Goal: Task Accomplishment & Management: Manage account settings

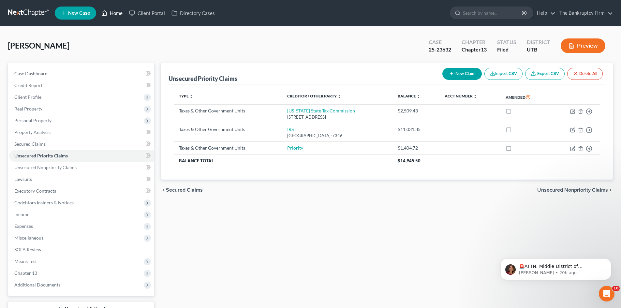
drag, startPoint x: 121, startPoint y: 12, endPoint x: 149, endPoint y: 6, distance: 28.1
click at [121, 12] on link "Home" at bounding box center [112, 13] width 28 height 12
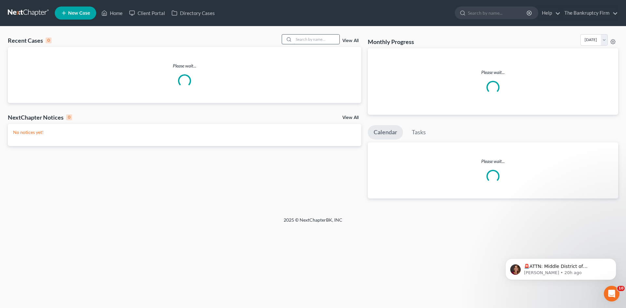
click at [299, 38] on input "search" at bounding box center [317, 39] width 46 height 9
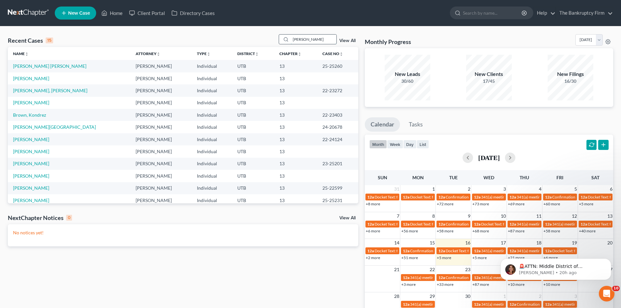
type input "[PERSON_NAME]"
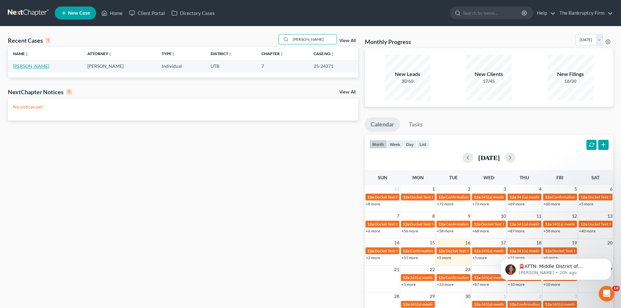
click at [16, 68] on link "[PERSON_NAME]" at bounding box center [31, 66] width 36 height 6
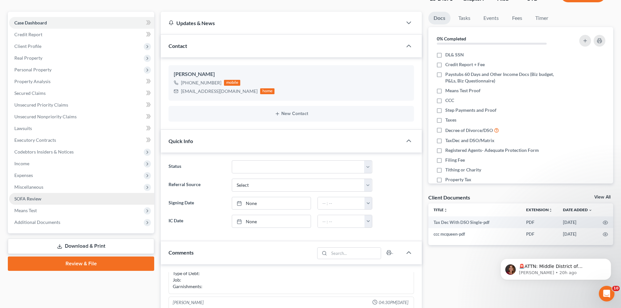
scroll to position [33, 0]
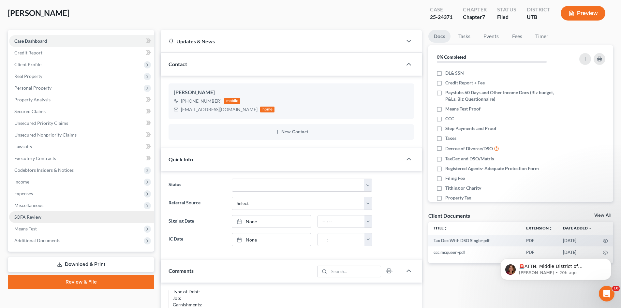
click at [30, 220] on link "SOFA Review" at bounding box center [81, 217] width 145 height 12
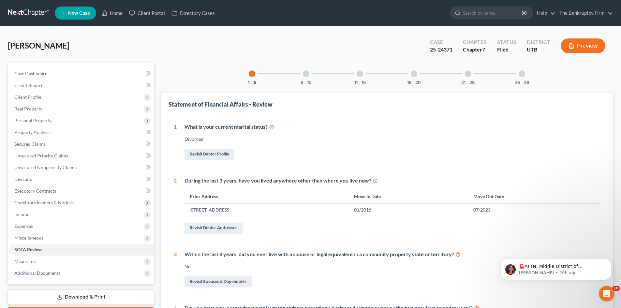
click at [308, 74] on div at bounding box center [306, 73] width 7 height 7
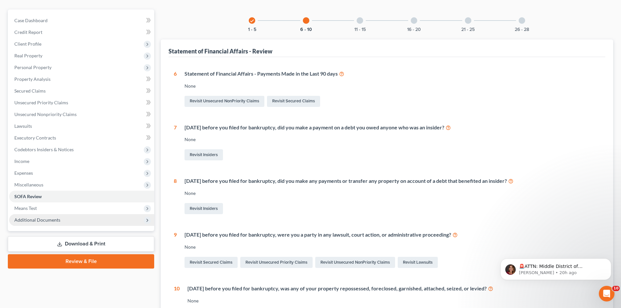
scroll to position [137, 0]
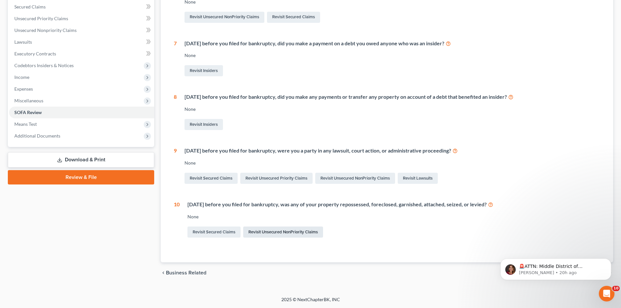
click at [279, 235] on link "Revisit Unsecured NonPriority Claims" at bounding box center [283, 232] width 80 height 11
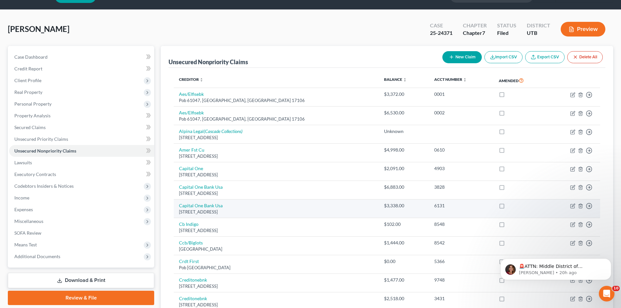
scroll to position [33, 0]
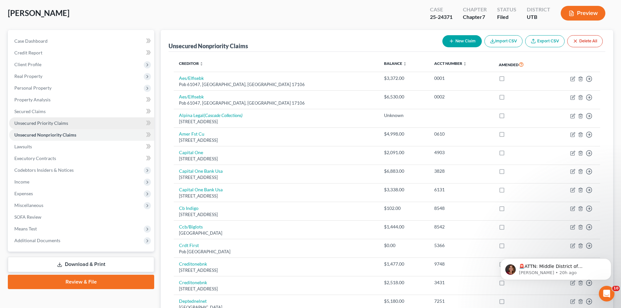
click at [32, 121] on span "Unsecured Priority Claims" at bounding box center [41, 123] width 54 height 6
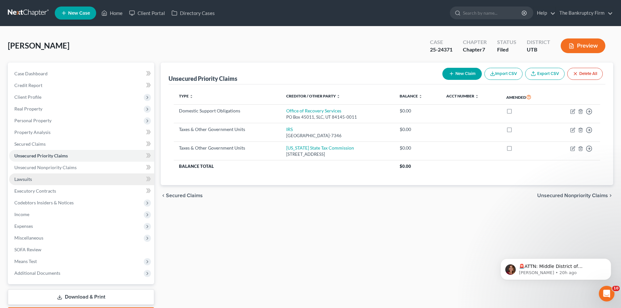
click at [27, 177] on span "Lawsuits" at bounding box center [23, 179] width 18 height 6
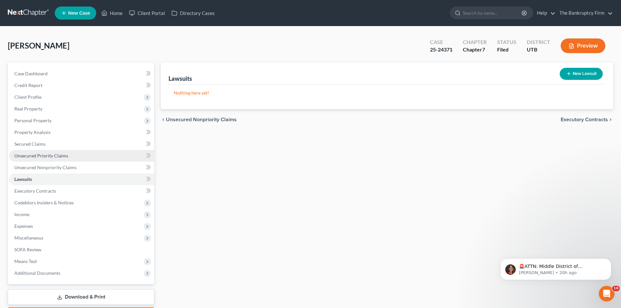
click at [40, 155] on span "Unsecured Priority Claims" at bounding box center [41, 156] width 54 height 6
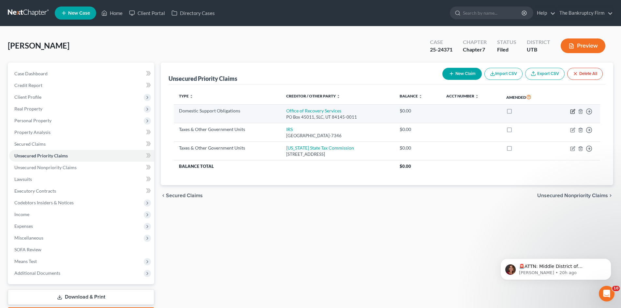
click at [573, 112] on icon "button" at bounding box center [572, 111] width 5 height 5
select select "46"
select select "0"
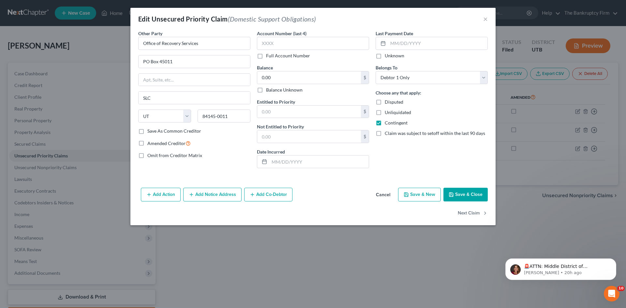
click at [464, 190] on button "Save & Close" at bounding box center [466, 195] width 44 height 14
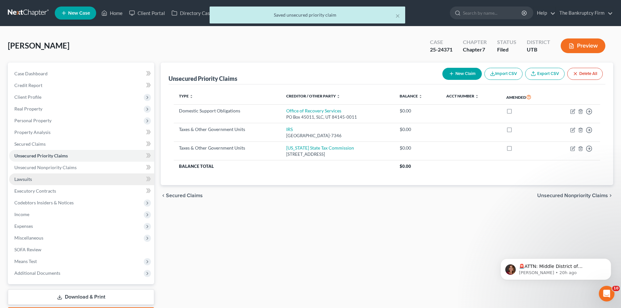
click at [30, 181] on span "Lawsuits" at bounding box center [23, 179] width 18 height 6
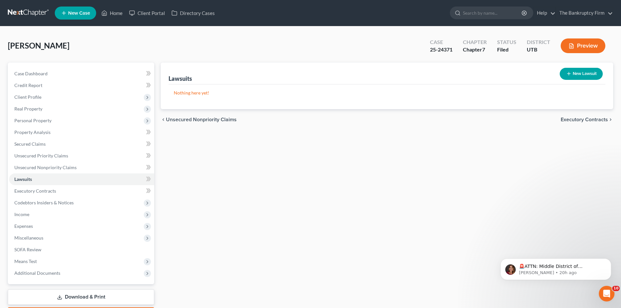
click at [580, 76] on button "New Lawsuit" at bounding box center [581, 74] width 43 height 12
select select "0"
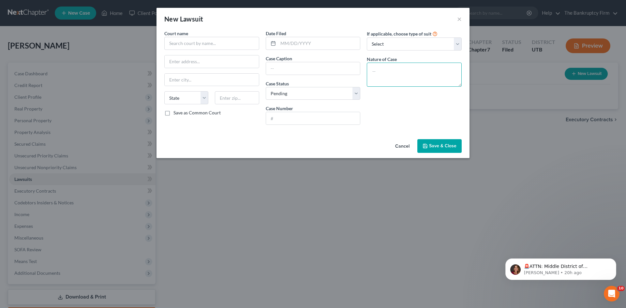
click at [385, 73] on textarea at bounding box center [414, 75] width 95 height 24
click at [403, 146] on button "Cancel" at bounding box center [402, 146] width 25 height 13
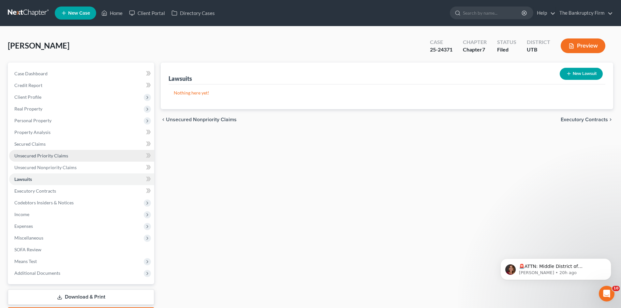
click at [29, 156] on span "Unsecured Priority Claims" at bounding box center [41, 156] width 54 height 6
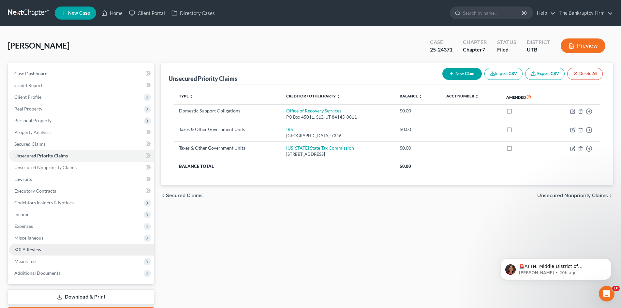
click at [40, 250] on span "SOFA Review" at bounding box center [27, 250] width 27 height 6
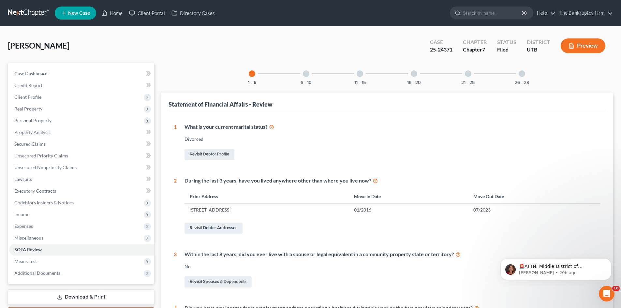
click at [307, 72] on div at bounding box center [306, 73] width 7 height 7
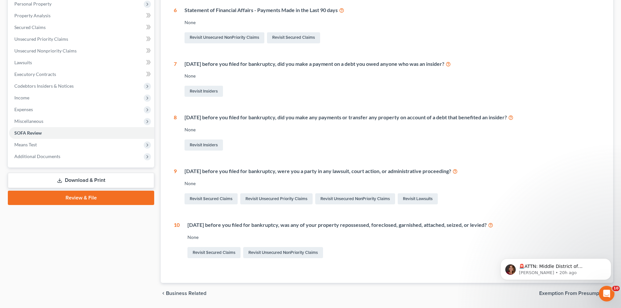
scroll to position [137, 0]
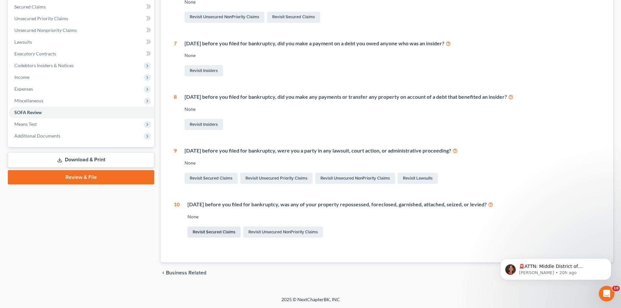
click at [197, 231] on link "Revisit Secured Claims" at bounding box center [214, 232] width 53 height 11
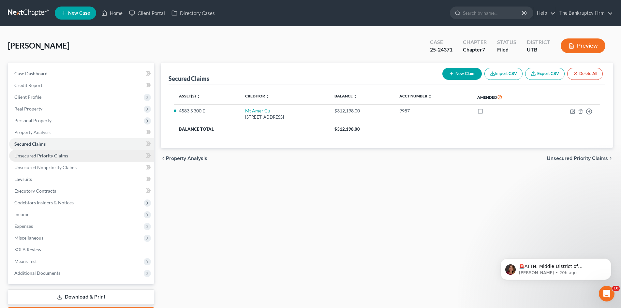
click at [35, 155] on span "Unsecured Priority Claims" at bounding box center [41, 156] width 54 height 6
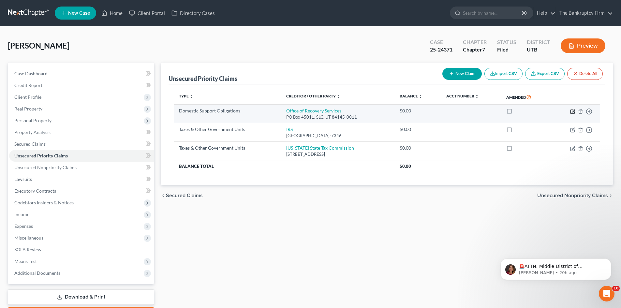
click at [572, 112] on icon "button" at bounding box center [573, 110] width 3 height 3
select select "46"
select select "0"
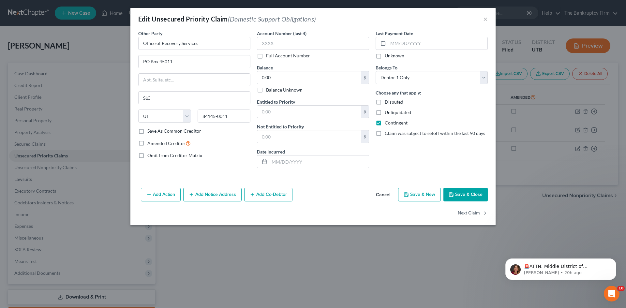
click at [149, 192] on icon "button" at bounding box center [148, 194] width 5 height 5
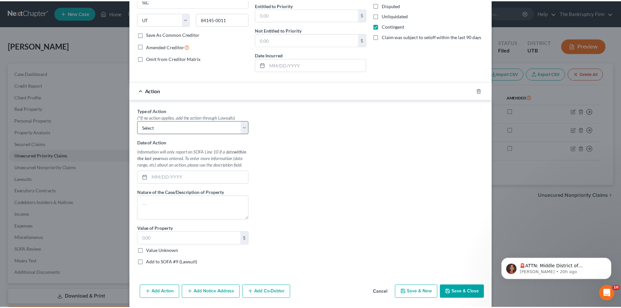
scroll to position [98, 0]
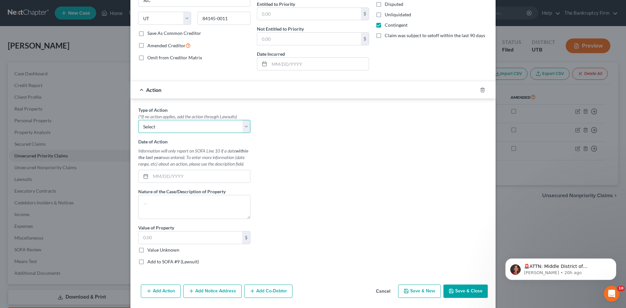
click at [244, 126] on select "Select Repossession Garnishment Foreclosure Personal Injury Attached, Seized, O…" at bounding box center [194, 126] width 112 height 13
select select "1"
click at [138, 120] on select "Select Repossession Garnishment Foreclosure Personal Injury Attached, Seized, O…" at bounding box center [194, 126] width 112 height 13
click at [183, 176] on input "text" at bounding box center [200, 176] width 99 height 12
type input "[DATE]"
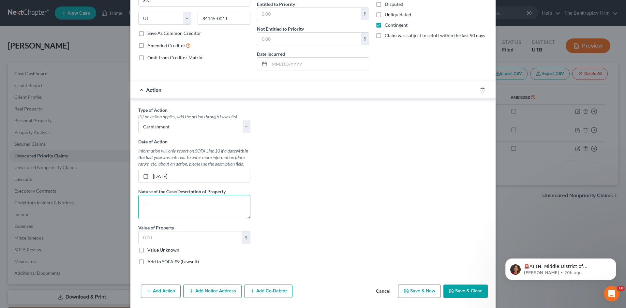
click at [143, 204] on textarea at bounding box center [194, 207] width 112 height 24
type textarea "c"
type textarea "o"
type textarea "ORS Garnishment for $300 monthly/$181.95 per pay period"
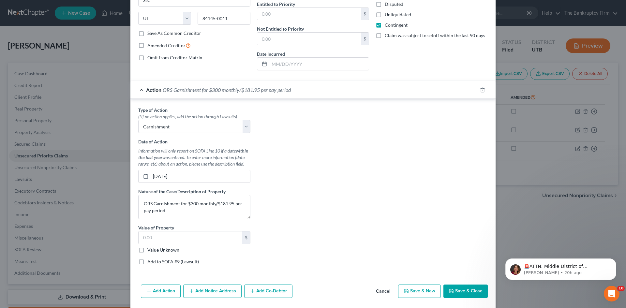
click at [468, 291] on button "Save & Close" at bounding box center [466, 292] width 44 height 14
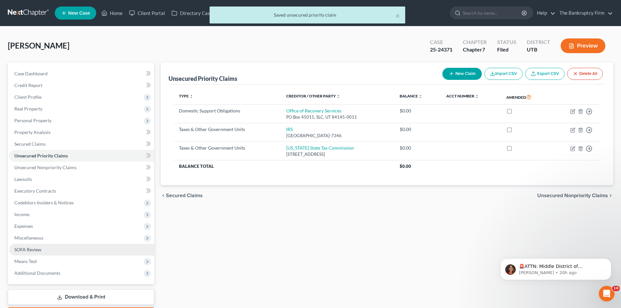
drag, startPoint x: 23, startPoint y: 249, endPoint x: 90, endPoint y: 245, distance: 67.3
click at [23, 249] on span "SOFA Review" at bounding box center [27, 250] width 27 height 6
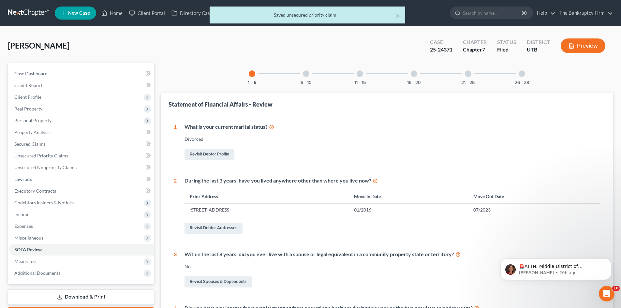
click at [306, 74] on div at bounding box center [306, 73] width 7 height 7
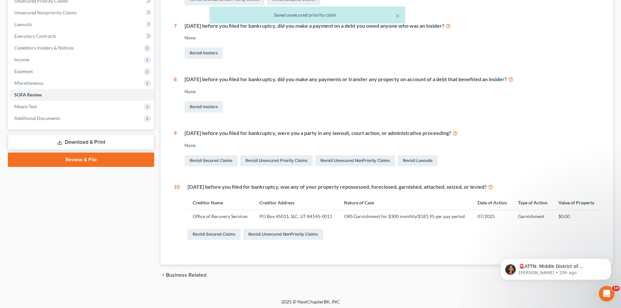
scroll to position [157, 0]
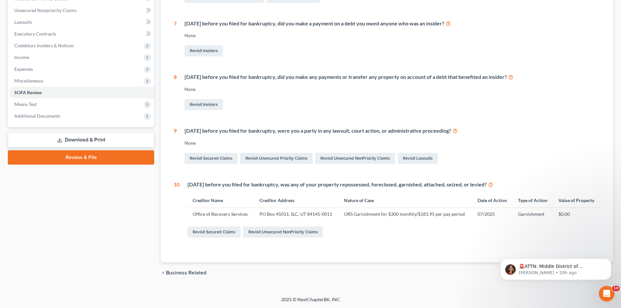
click at [71, 138] on link "Download & Print" at bounding box center [81, 139] width 146 height 15
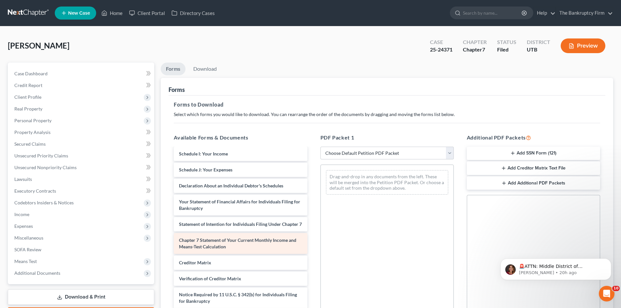
scroll to position [142, 0]
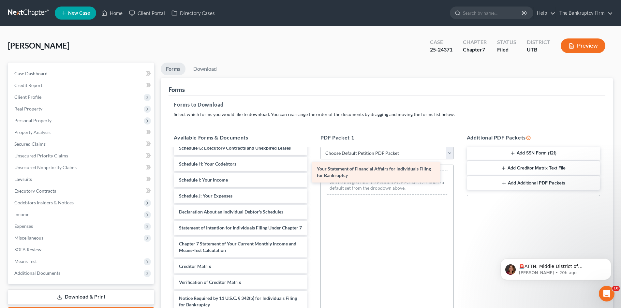
drag, startPoint x: 247, startPoint y: 232, endPoint x: 385, endPoint y: 173, distance: 150.1
click at [312, 173] on div "Your Statement of Financial Affairs for Individuals Filing for Bankruptcy Tax D…" at bounding box center [241, 168] width 144 height 322
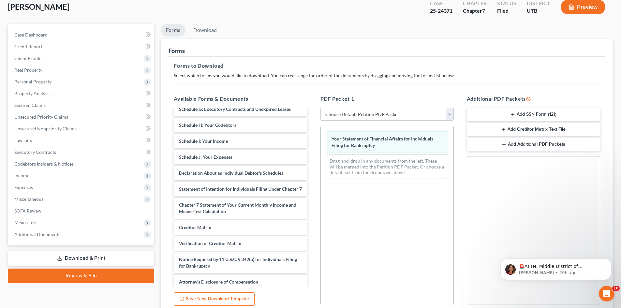
scroll to position [95, 0]
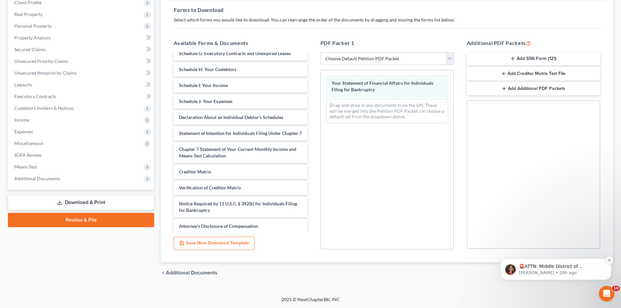
click at [613, 261] on button "Dismiss notification" at bounding box center [609, 260] width 8 height 8
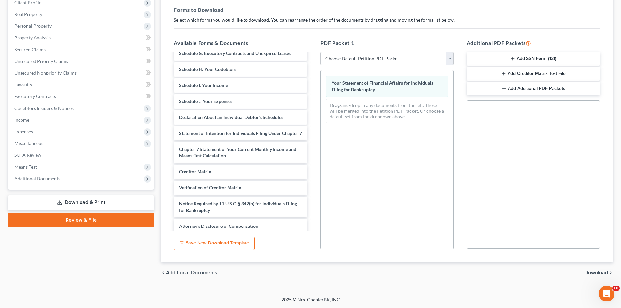
click at [597, 272] on span "Download" at bounding box center [596, 272] width 23 height 5
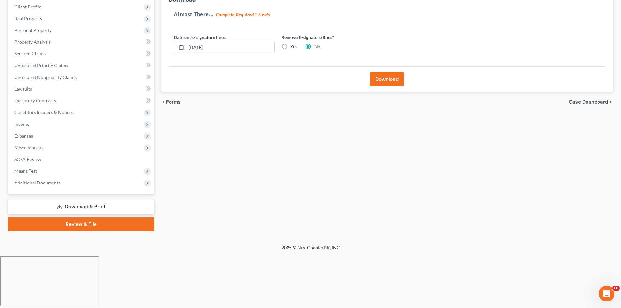
scroll to position [38, 0]
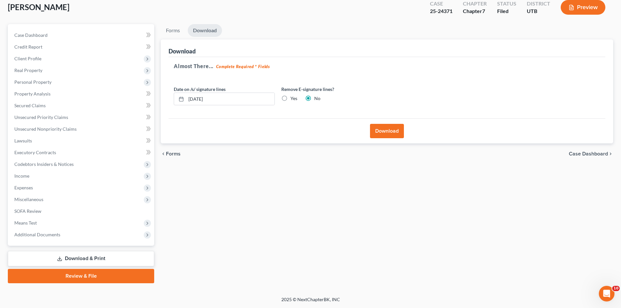
click at [392, 129] on button "Download" at bounding box center [387, 131] width 34 height 14
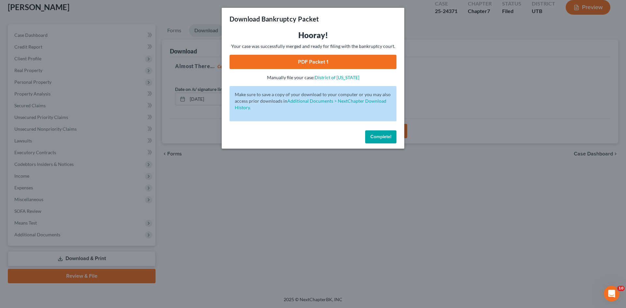
click at [319, 61] on link "PDF Packet 1" at bounding box center [313, 62] width 167 height 14
drag, startPoint x: 379, startPoint y: 133, endPoint x: 290, endPoint y: 111, distance: 92.2
click at [379, 133] on button "Complete!" at bounding box center [380, 136] width 31 height 13
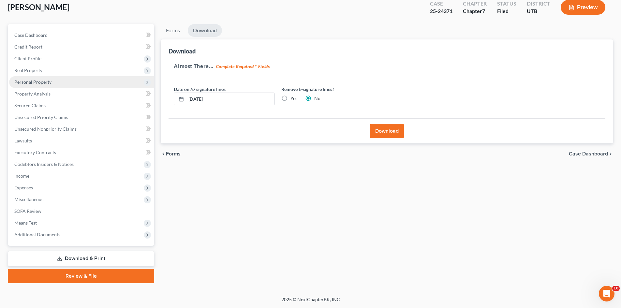
click at [36, 86] on span "Personal Property" at bounding box center [81, 82] width 145 height 12
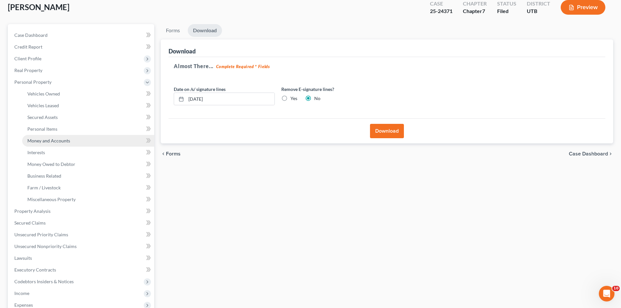
click at [43, 140] on span "Money and Accounts" at bounding box center [48, 141] width 43 height 6
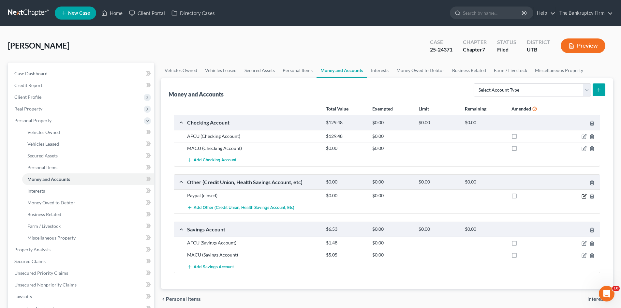
click at [583, 197] on icon "button" at bounding box center [584, 196] width 5 height 5
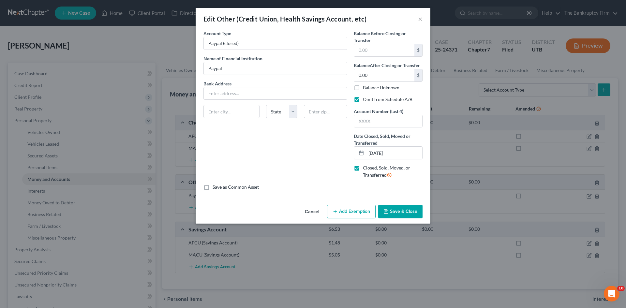
click at [398, 210] on button "Save & Close" at bounding box center [400, 212] width 44 height 14
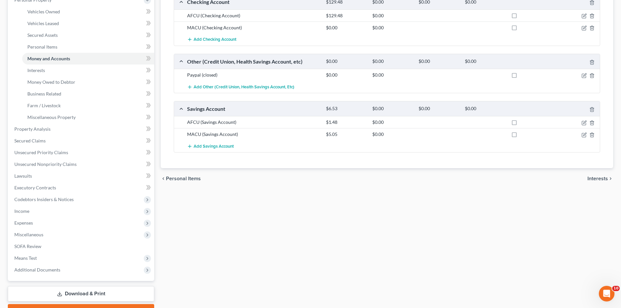
scroll to position [156, 0]
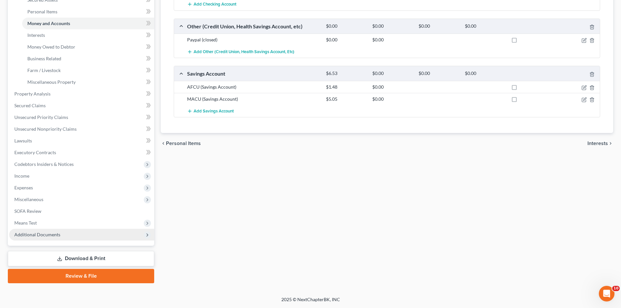
click at [38, 232] on span "Additional Documents" at bounding box center [37, 235] width 46 height 6
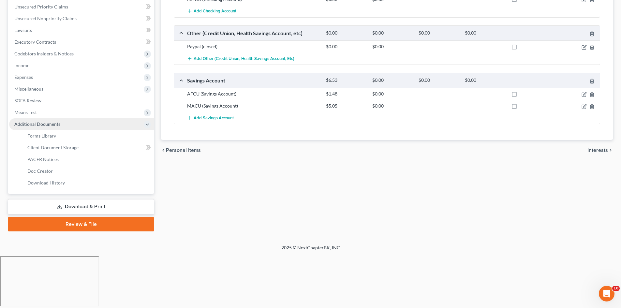
scroll to position [97, 0]
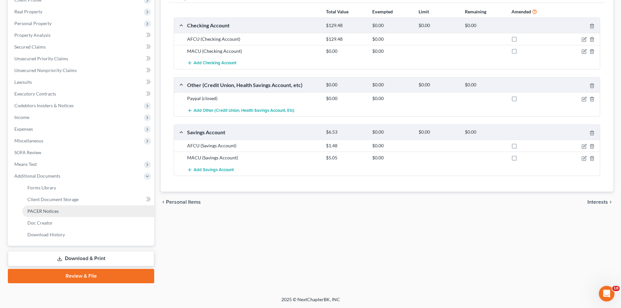
click at [35, 209] on span "PACER Notices" at bounding box center [42, 211] width 31 height 6
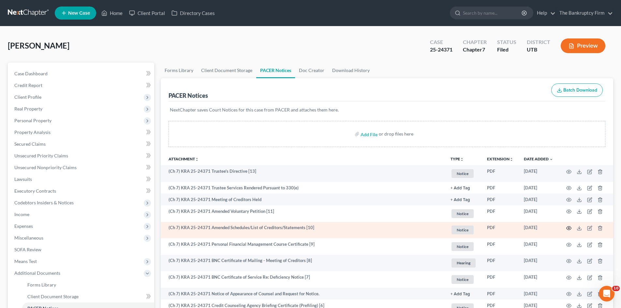
click at [568, 228] on icon "button" at bounding box center [569, 228] width 5 height 5
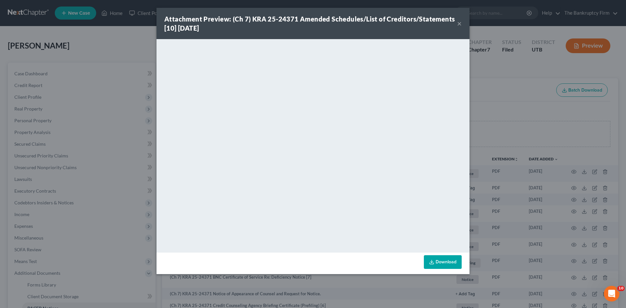
click at [461, 24] on button "×" at bounding box center [459, 24] width 5 height 8
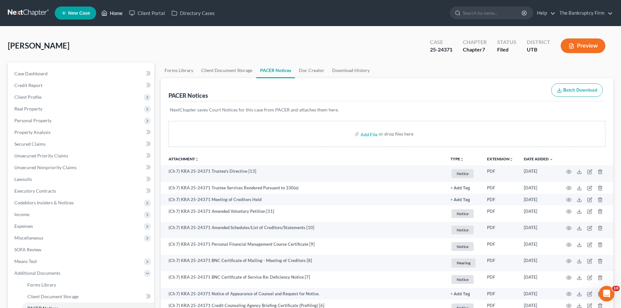
click at [112, 13] on link "Home" at bounding box center [112, 13] width 28 height 12
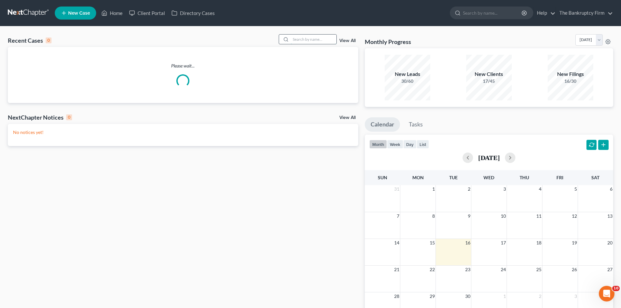
click at [308, 38] on input "search" at bounding box center [314, 39] width 46 height 9
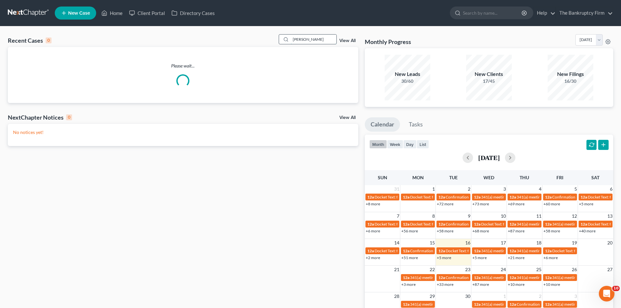
type input "[PERSON_NAME]"
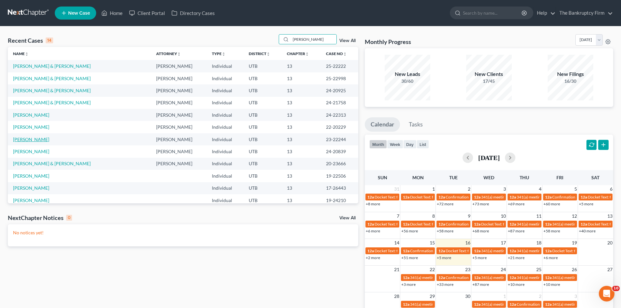
click at [26, 140] on link "[PERSON_NAME]" at bounding box center [31, 140] width 36 height 6
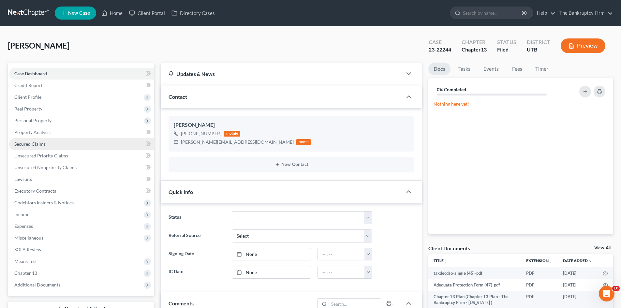
scroll to position [45, 0]
click at [36, 144] on span "Secured Claims" at bounding box center [29, 144] width 31 height 6
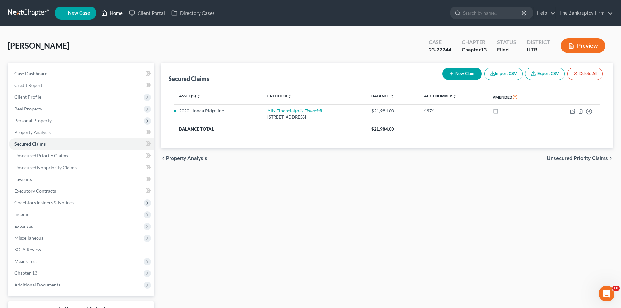
click at [114, 12] on link "Home" at bounding box center [112, 13] width 28 height 12
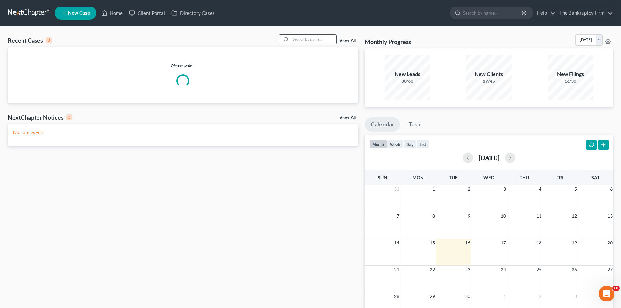
click at [302, 38] on input "search" at bounding box center [314, 39] width 46 height 9
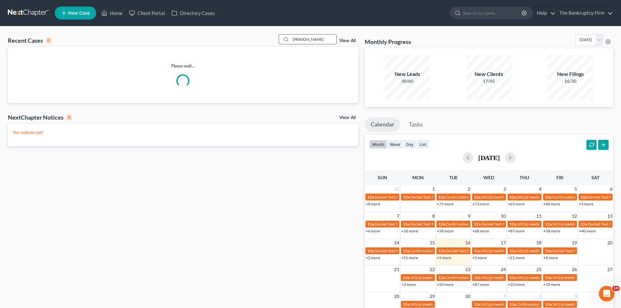
type input "[PERSON_NAME]"
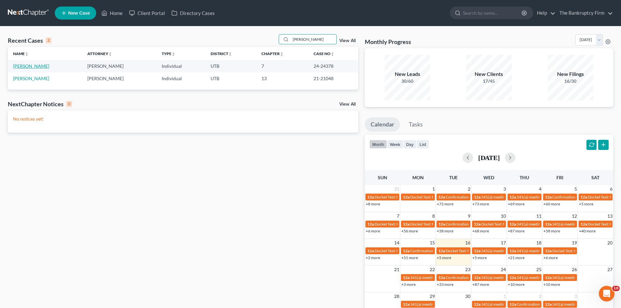
click at [17, 67] on link "[PERSON_NAME]" at bounding box center [31, 66] width 36 height 6
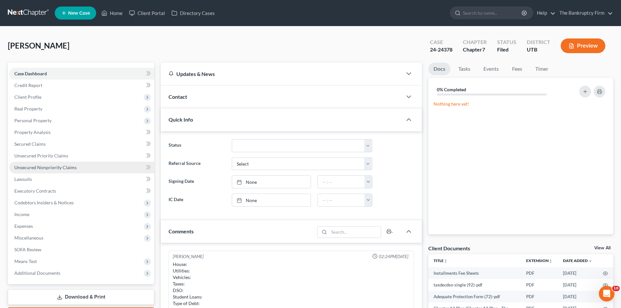
click at [37, 170] on span "Unsecured Nonpriority Claims" at bounding box center [45, 168] width 62 height 6
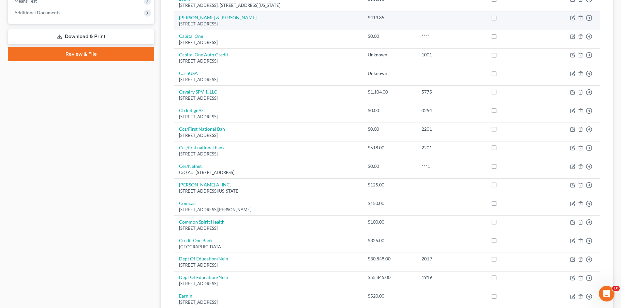
scroll to position [261, 0]
